Goal: Task Accomplishment & Management: Manage account settings

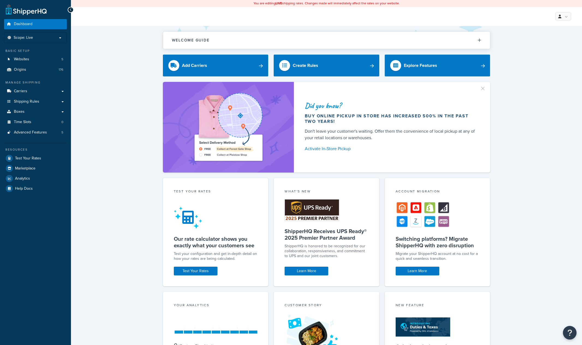
click at [128, 171] on div "Did you know? Buy online pickup in store has increased 500% in the past two yea…" at bounding box center [326, 127] width 489 height 91
click at [41, 101] on link "Shipping Rules" at bounding box center [35, 102] width 63 height 10
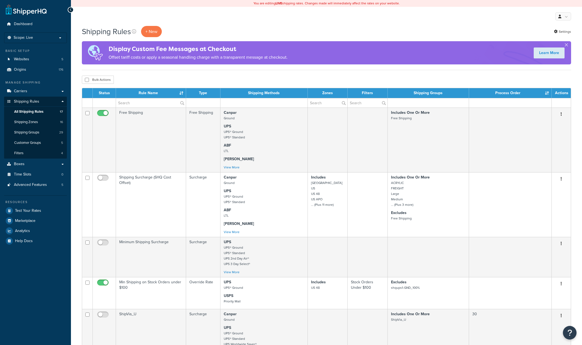
click at [38, 130] on link "Shipping Groups 29" at bounding box center [35, 132] width 63 height 10
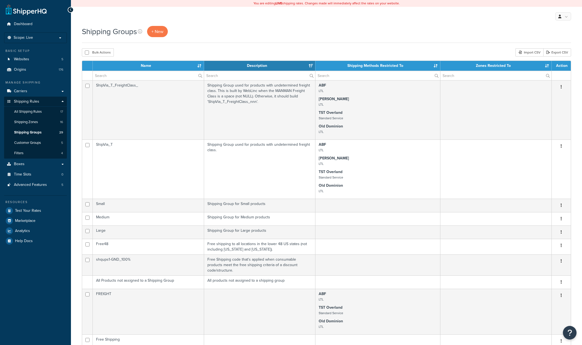
select select "15"
click at [149, 77] on input "text" at bounding box center [148, 75] width 111 height 9
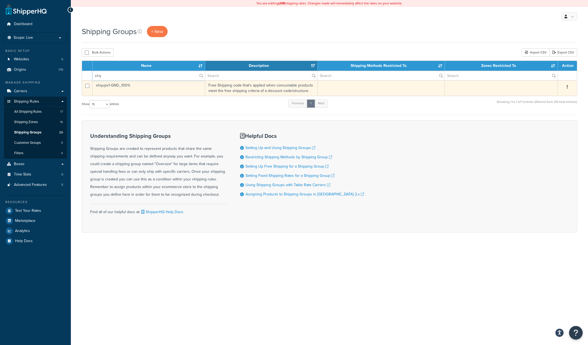
type input "shq"
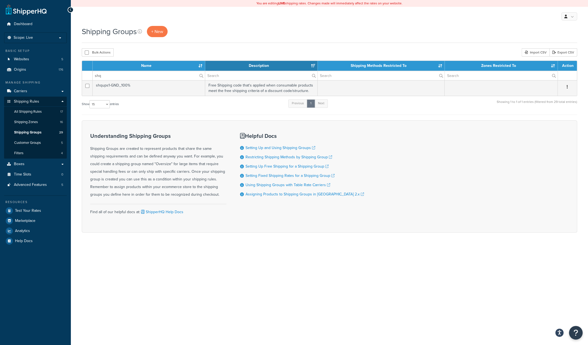
click at [165, 87] on td "shqups1-GND_100%" at bounding box center [149, 88] width 113 height 16
